Goal: Information Seeking & Learning: Learn about a topic

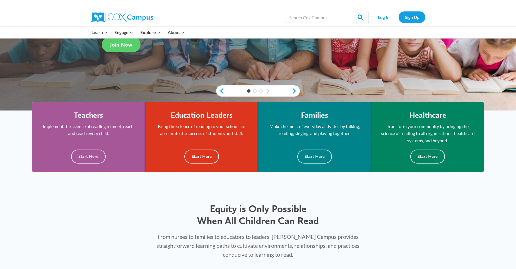
scroll to position [167, 0]
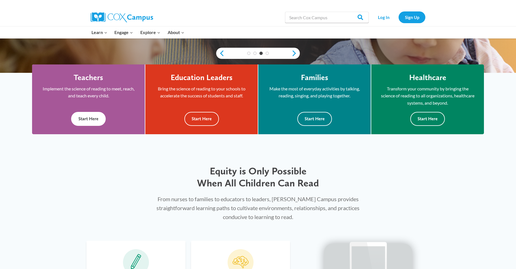
click at [99, 114] on button "Start Here" at bounding box center [88, 119] width 35 height 14
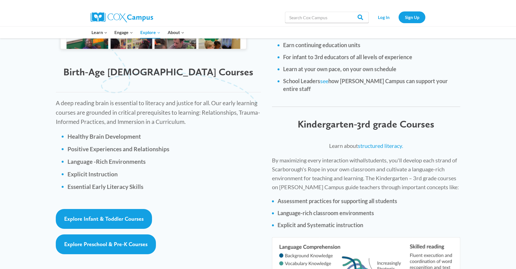
scroll to position [752, 0]
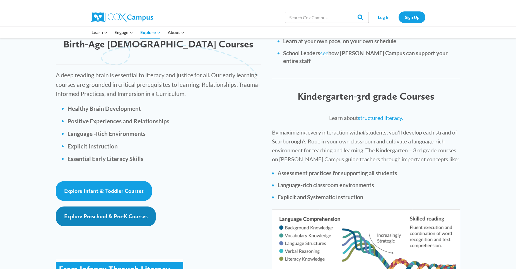
click at [104, 206] on link "Explore Preschool & Pre-K Courses" at bounding box center [106, 216] width 100 height 20
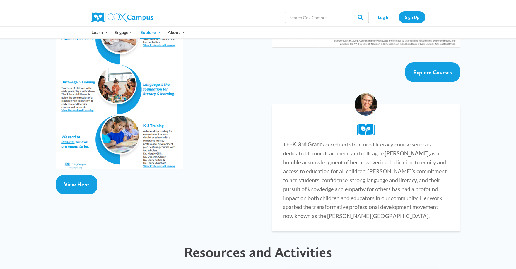
scroll to position [1031, 0]
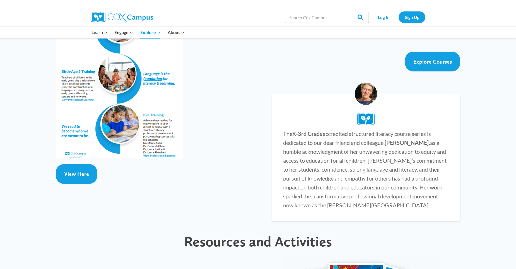
drag, startPoint x: 123, startPoint y: 56, endPoint x: 119, endPoint y: 60, distance: 5.5
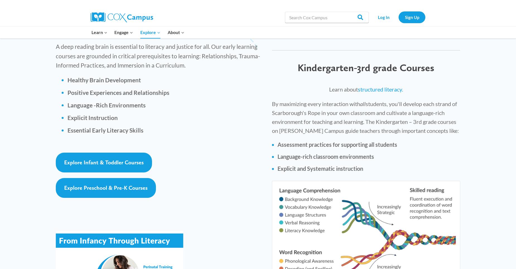
scroll to position [780, 0]
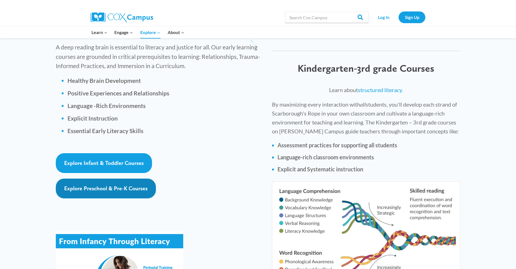
click at [118, 178] on link "Explore Preschool & Pre-K Courses" at bounding box center [106, 188] width 100 height 20
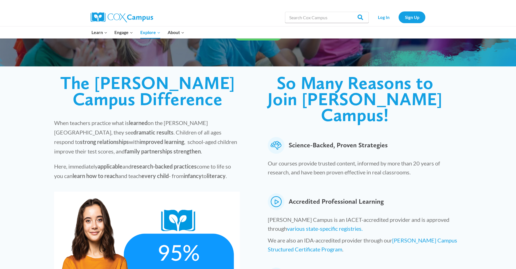
scroll to position [0, 0]
